Goal: Task Accomplishment & Management: Use online tool/utility

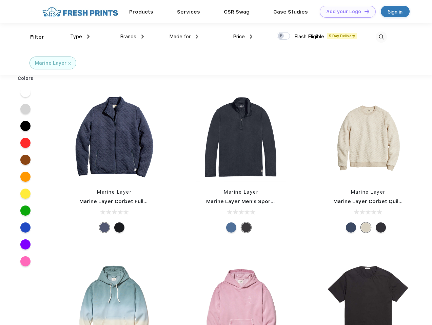
click at [345, 12] on link "Add your Logo Design Tool" at bounding box center [347, 12] width 56 height 12
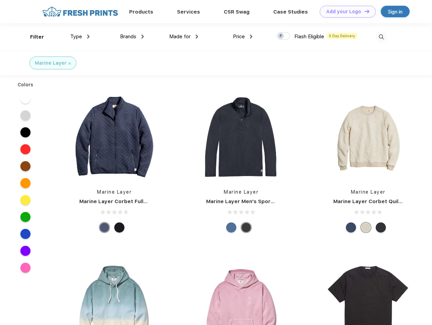
click at [0, 0] on div "Design Tool" at bounding box center [0, 0] width 0 height 0
click at [364, 11] on link "Add your Logo Design Tool" at bounding box center [347, 12] width 56 height 12
click at [33, 37] on div "Filter" at bounding box center [37, 37] width 14 height 8
click at [80, 37] on span "Type" at bounding box center [76, 37] width 12 height 6
click at [132, 37] on span "Brands" at bounding box center [128, 37] width 16 height 6
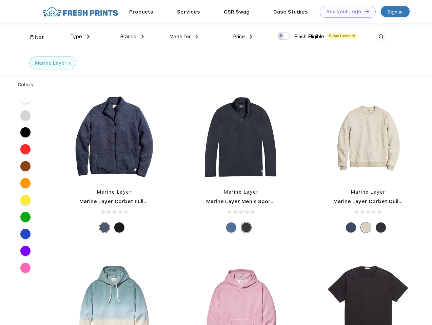
click at [184, 37] on span "Made for" at bounding box center [179, 37] width 21 height 6
click at [243, 37] on span "Price" at bounding box center [239, 37] width 12 height 6
click at [283, 36] on div at bounding box center [282, 35] width 13 height 7
click at [281, 36] on input "checkbox" at bounding box center [278, 34] width 4 height 4
click at [381, 37] on img at bounding box center [380, 37] width 11 height 11
